Goal: Find contact information: Find contact information

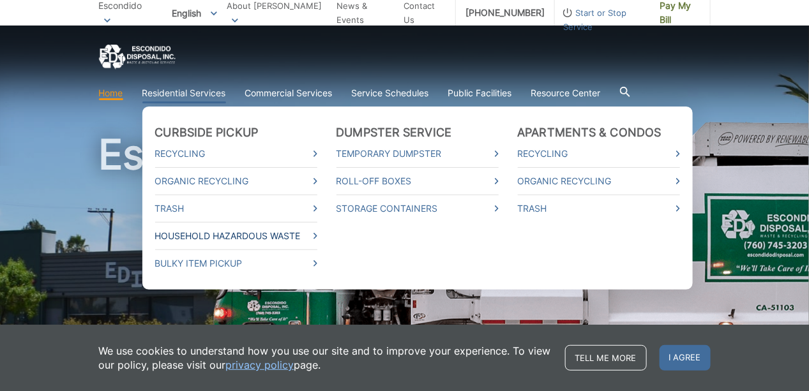
click at [317, 239] on icon at bounding box center [316, 236] width 4 height 6
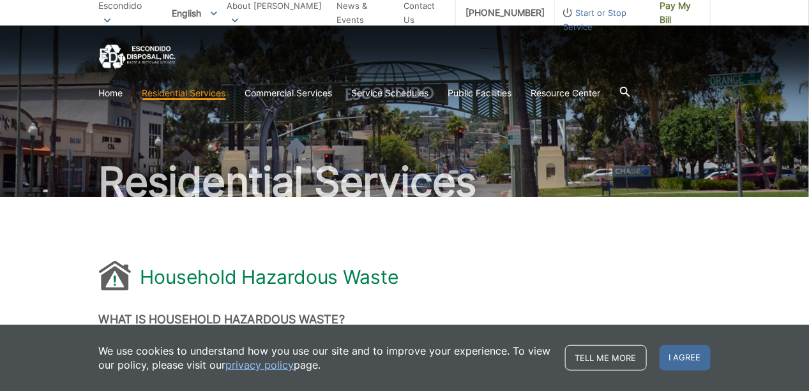
scroll to position [96, 0]
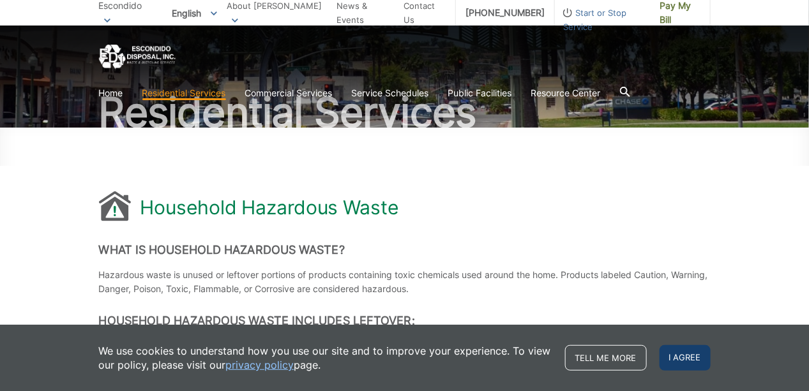
click at [689, 348] on span "I agree" at bounding box center [685, 358] width 51 height 26
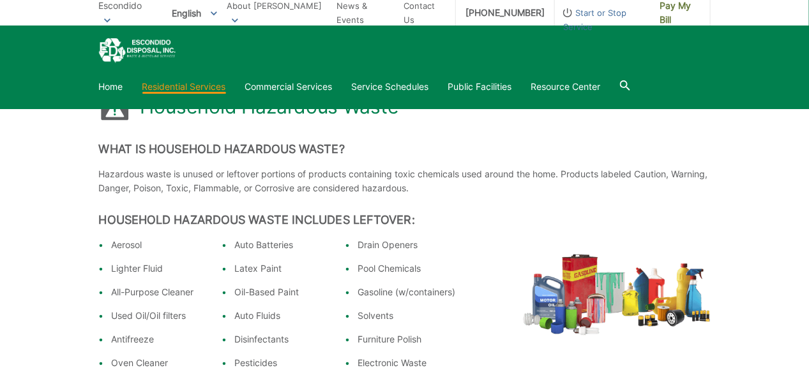
scroll to position [192, 0]
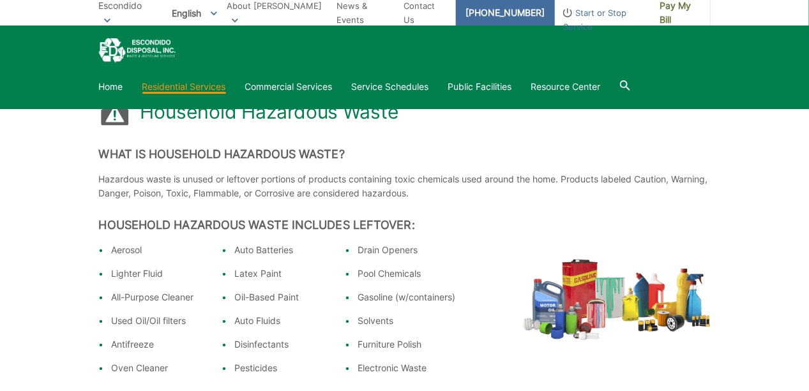
click at [480, 5] on link "[PHONE_NUMBER]" at bounding box center [505, 13] width 99 height 26
click at [520, 6] on link "[PHONE_NUMBER]" at bounding box center [505, 13] width 99 height 26
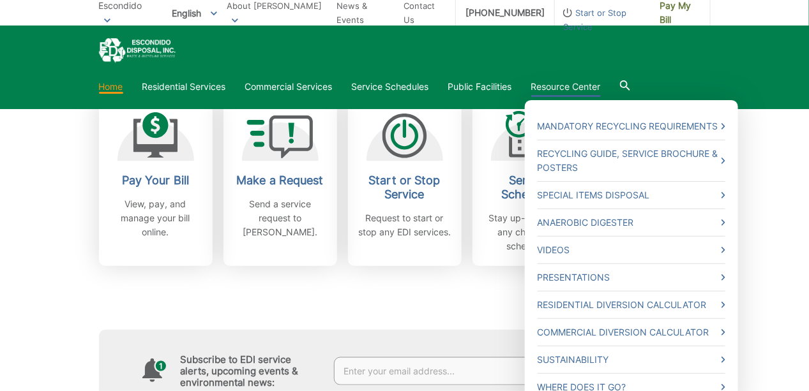
scroll to position [479, 0]
